Goal: Check status: Check status

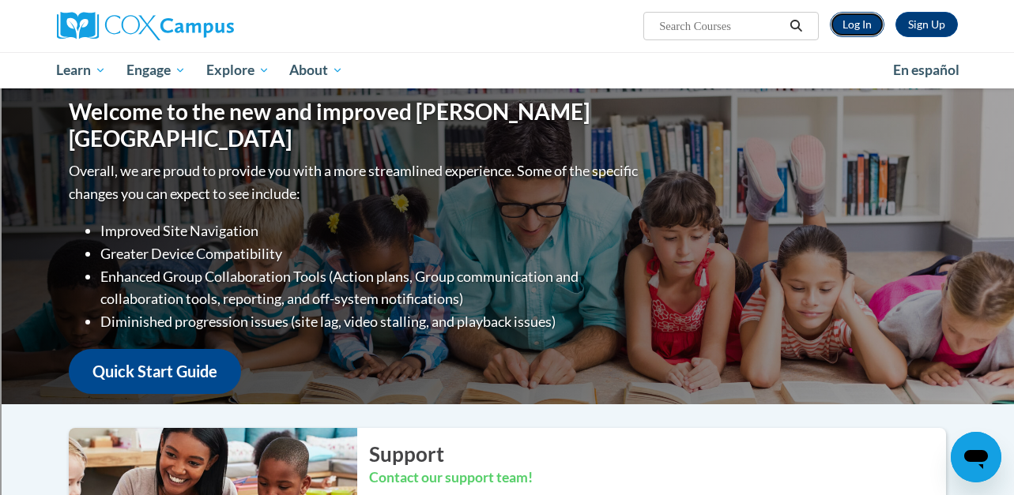
click at [862, 21] on link "Log In" at bounding box center [857, 24] width 55 height 25
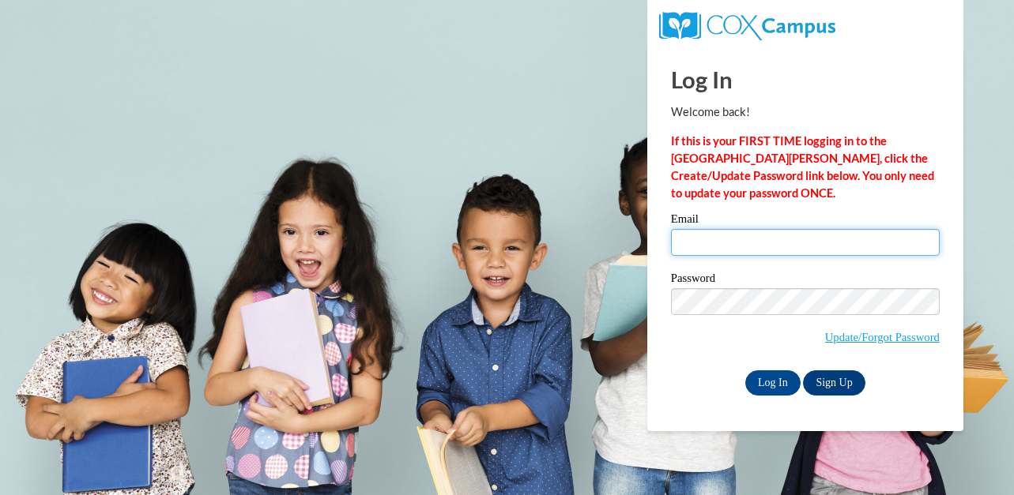
click at [722, 253] on input "Email" at bounding box center [805, 242] width 269 height 27
type input "tbell@shorewood.k12.wi.us"
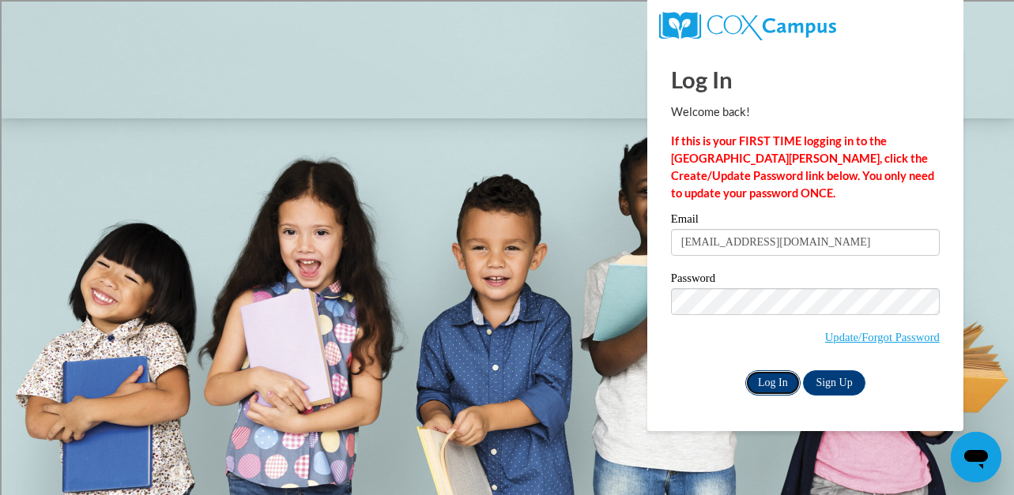
click at [771, 387] on input "Log In" at bounding box center [772, 383] width 55 height 25
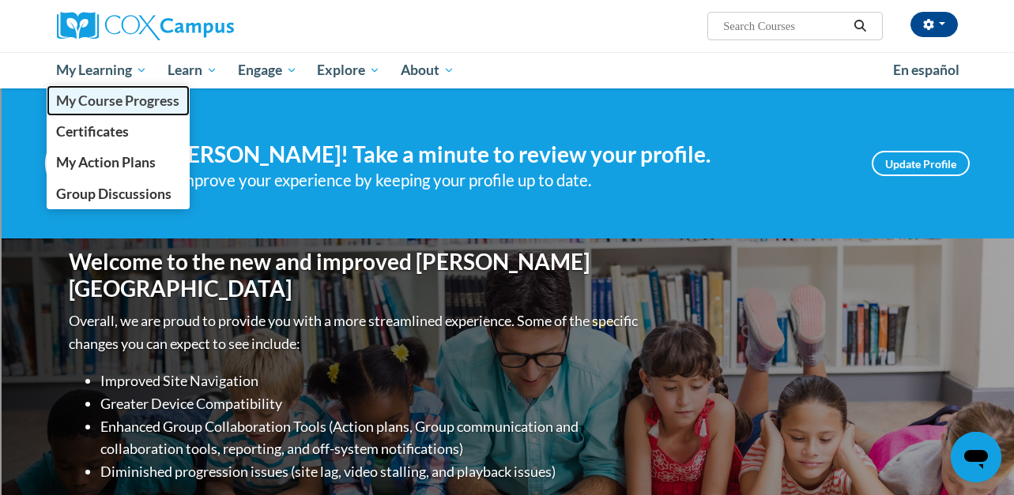
click at [92, 107] on span "My Course Progress" at bounding box center [117, 100] width 123 height 17
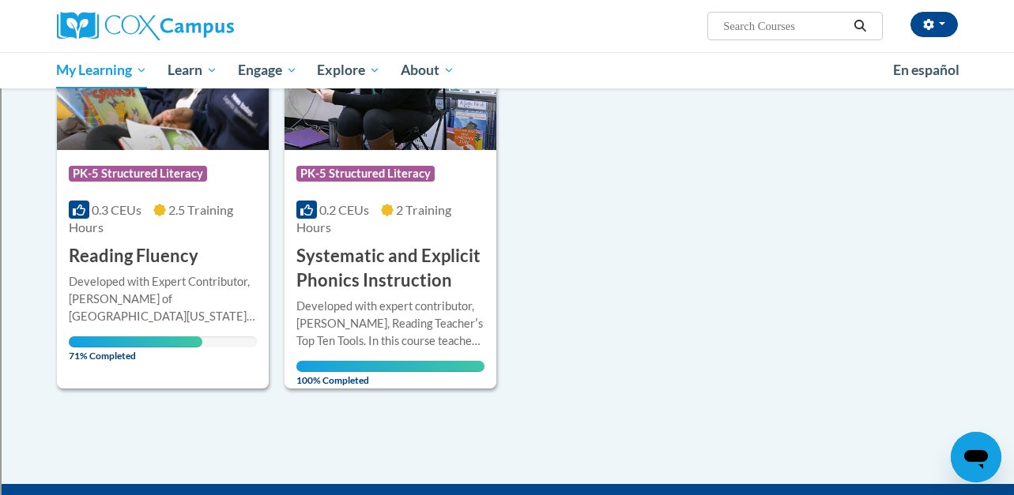
scroll to position [285, 0]
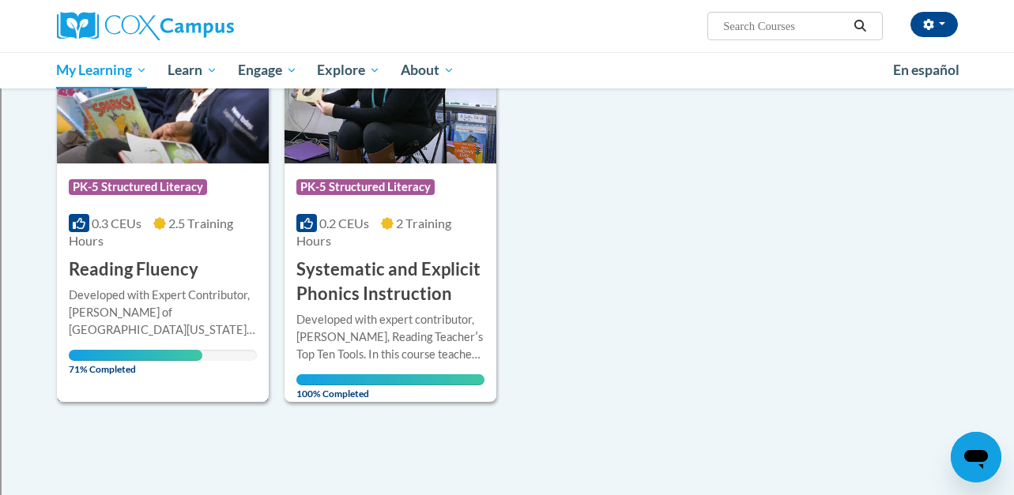
click at [168, 307] on div "Developed with Expert Contributor, Dr. Laura Rhinehart of University California…" at bounding box center [163, 313] width 188 height 52
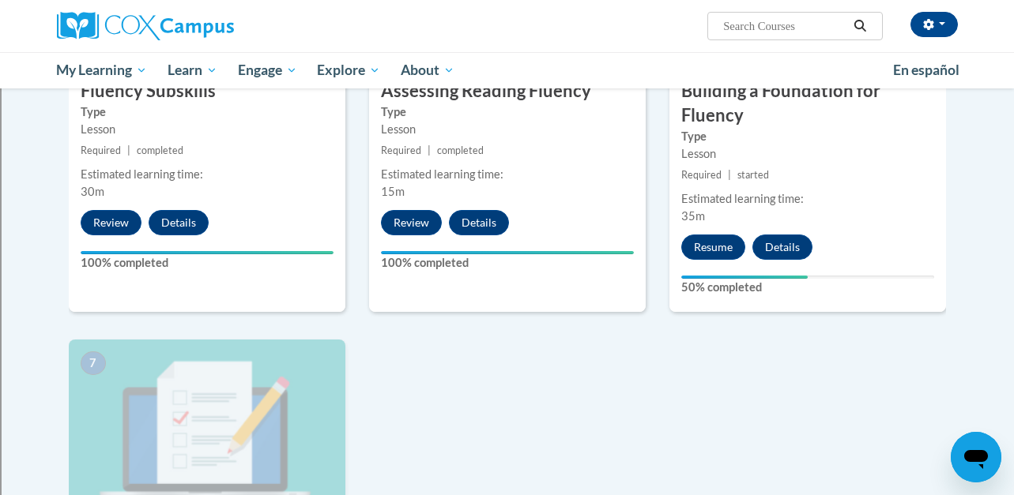
scroll to position [919, 0]
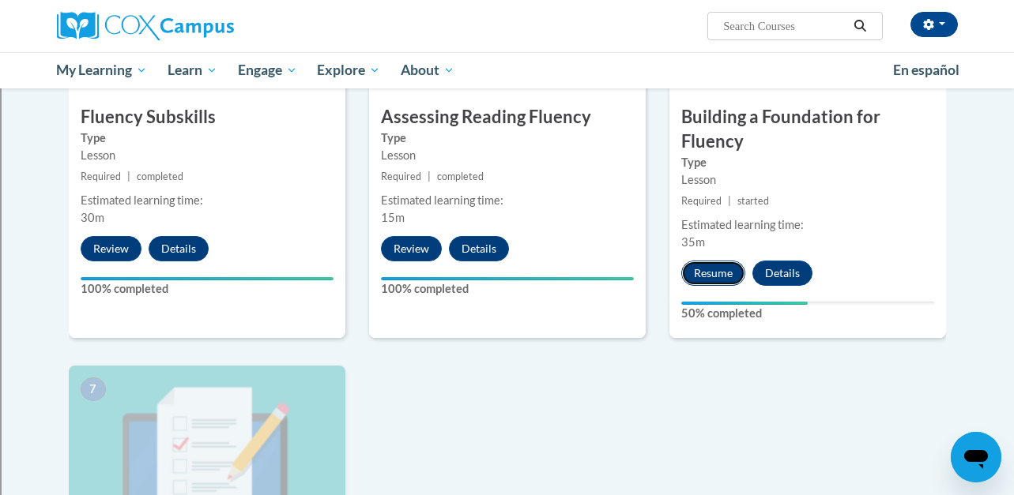
click at [706, 270] on button "Resume" at bounding box center [713, 273] width 64 height 25
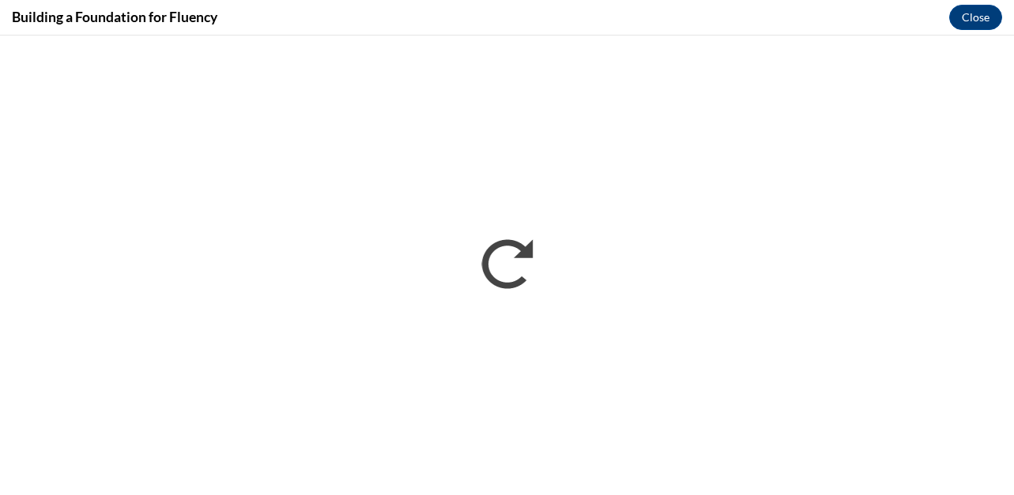
scroll to position [0, 0]
